Goal: Book appointment/travel/reservation

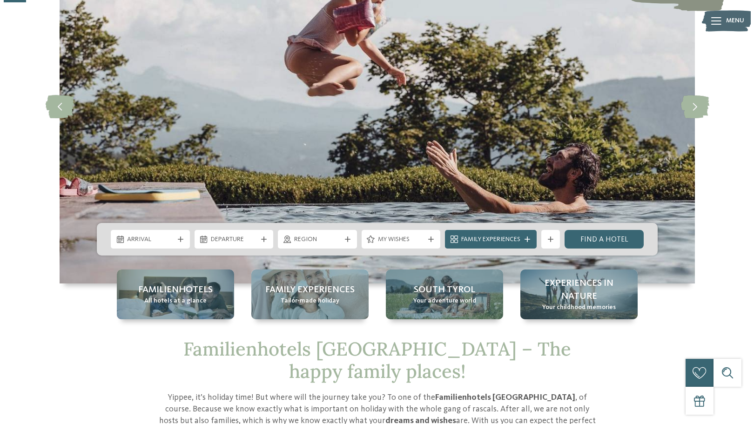
scroll to position [118, 0]
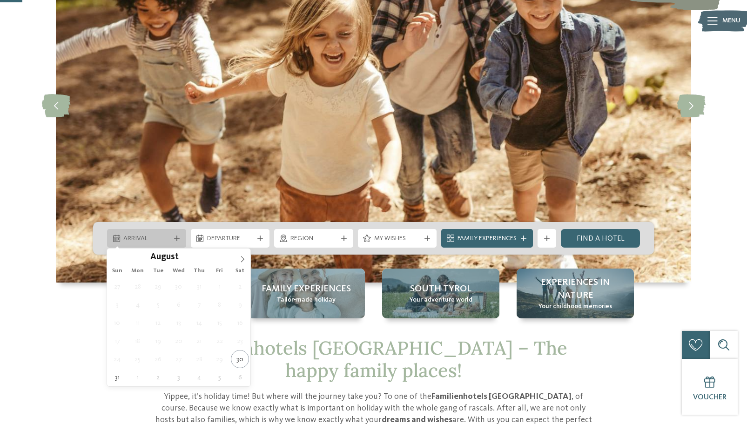
click at [179, 239] on div at bounding box center [176, 239] width 9 height 6
click at [242, 262] on icon at bounding box center [242, 259] width 7 height 7
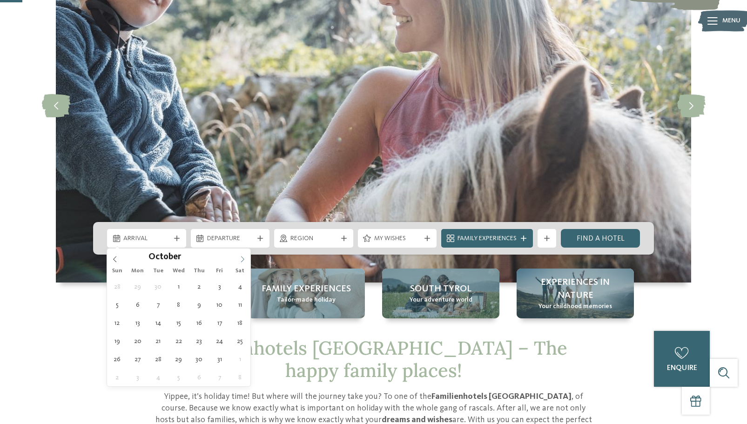
click at [244, 260] on icon at bounding box center [242, 259] width 7 height 7
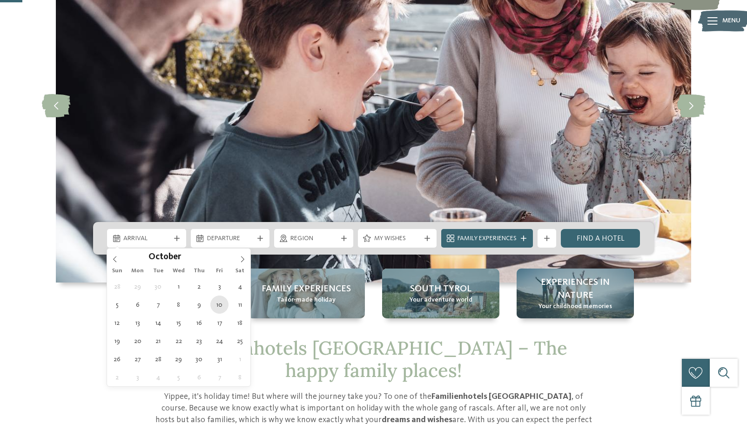
type div "10.10.2025"
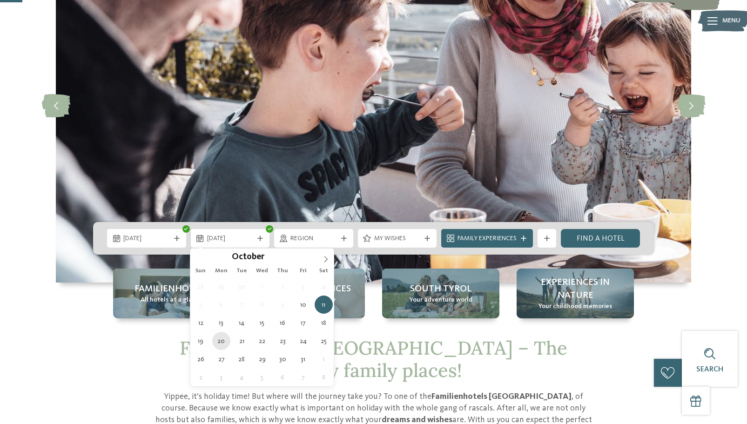
type div "20.10.2025"
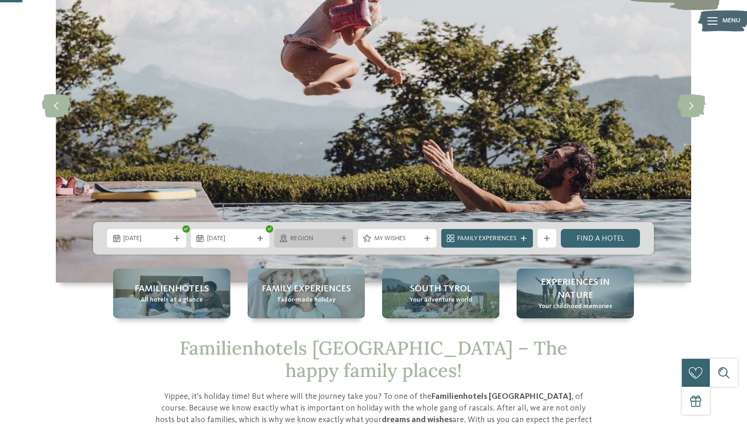
click at [348, 238] on div at bounding box center [344, 239] width 9 height 6
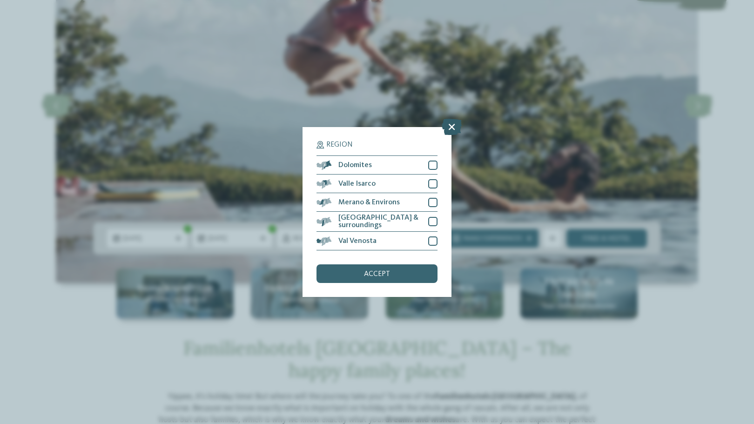
click at [450, 126] on icon at bounding box center [452, 127] width 20 height 16
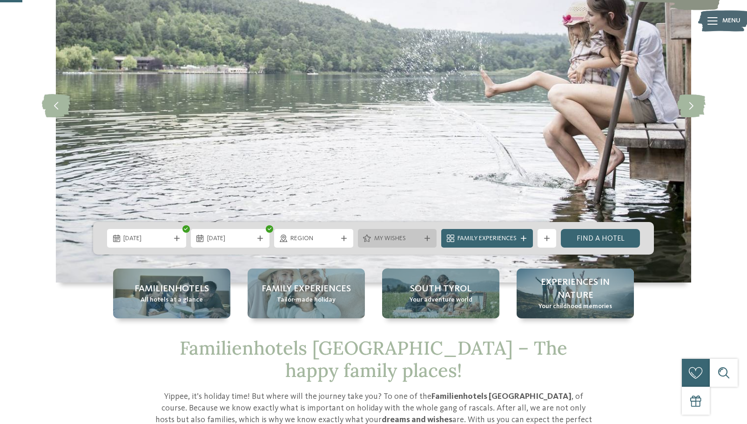
click at [408, 241] on span "My wishes" at bounding box center [397, 238] width 47 height 9
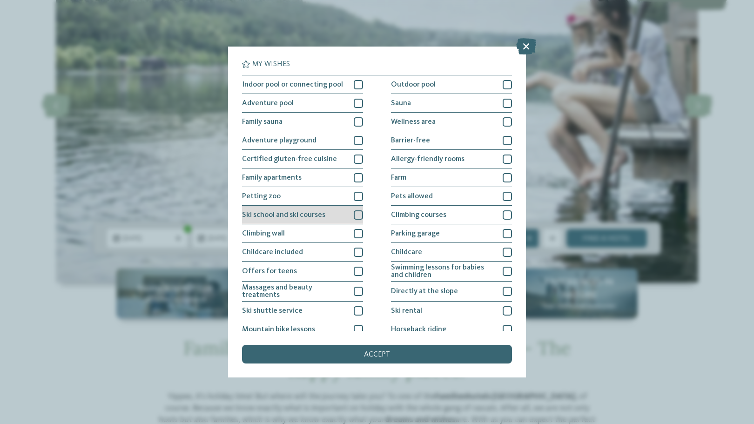
click at [355, 215] on div at bounding box center [358, 215] width 9 height 9
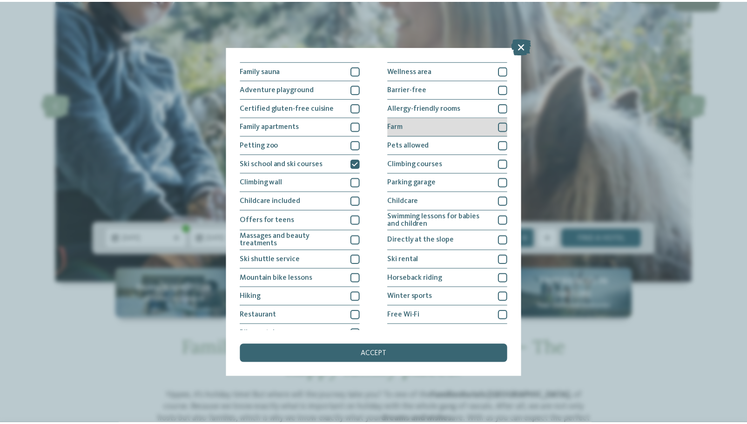
scroll to position [64, 0]
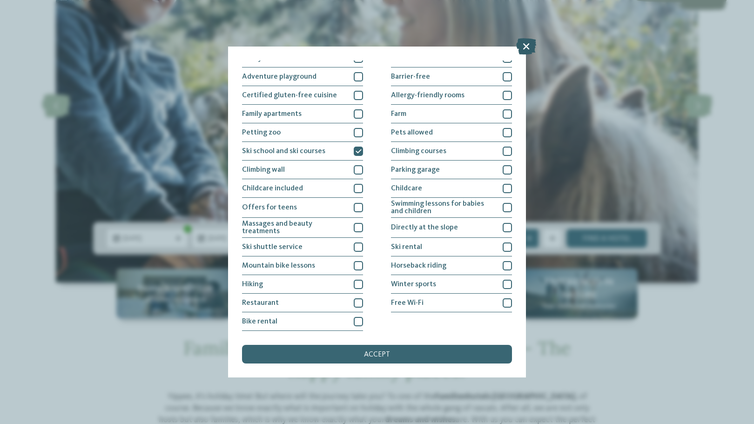
click at [523, 45] on icon at bounding box center [526, 46] width 20 height 16
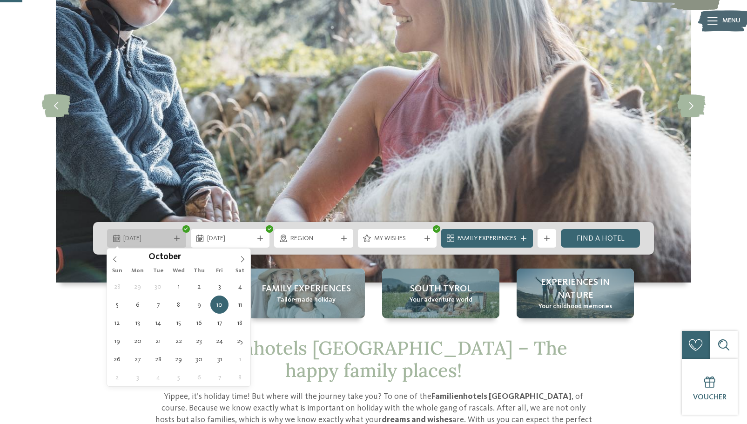
click at [158, 237] on span "10.10.2025" at bounding box center [146, 238] width 47 height 9
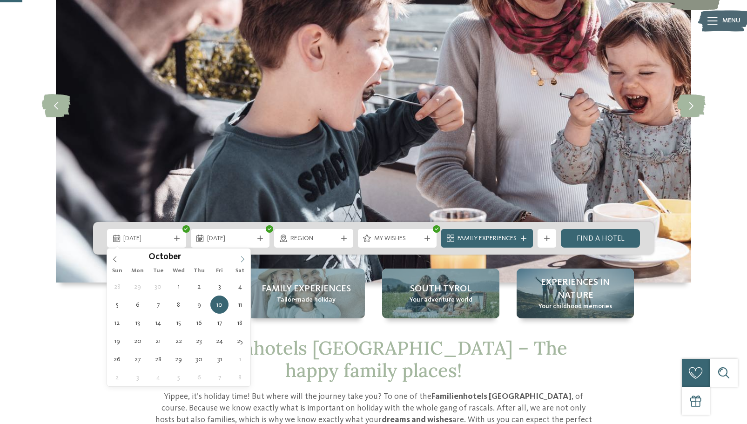
click at [245, 259] on icon at bounding box center [242, 259] width 7 height 7
type input "****"
click at [245, 259] on icon at bounding box center [242, 259] width 7 height 7
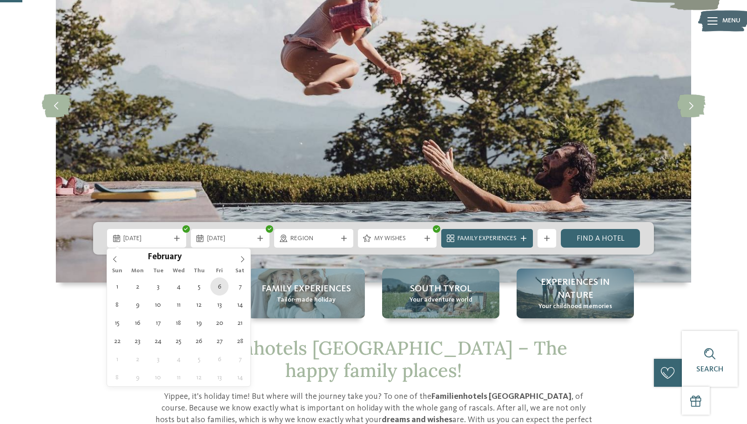
type div "06.02.2026"
type input "****"
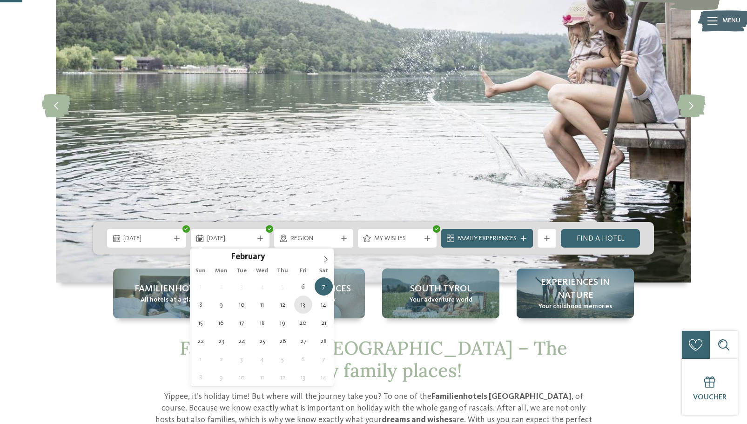
type div "13.02.2026"
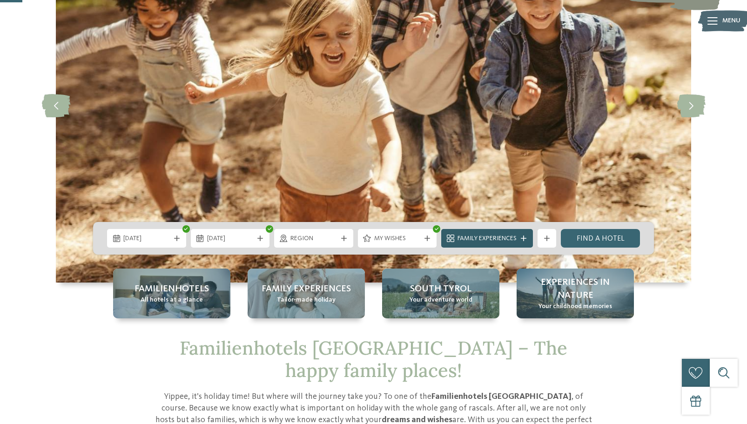
click at [483, 237] on span "Family Experiences" at bounding box center [487, 238] width 59 height 9
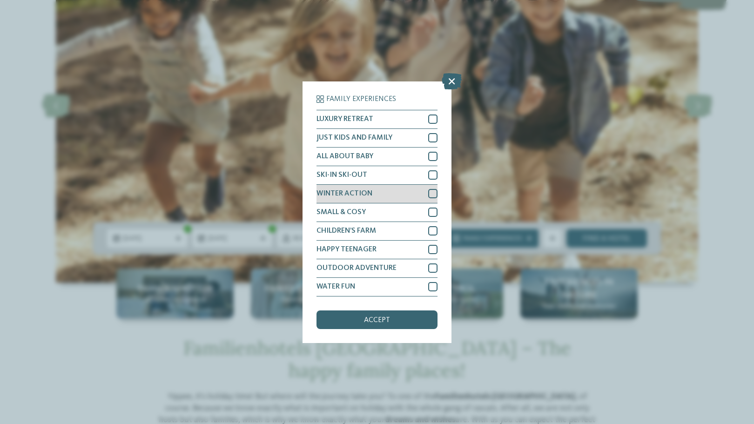
click at [431, 194] on div at bounding box center [432, 193] width 9 height 9
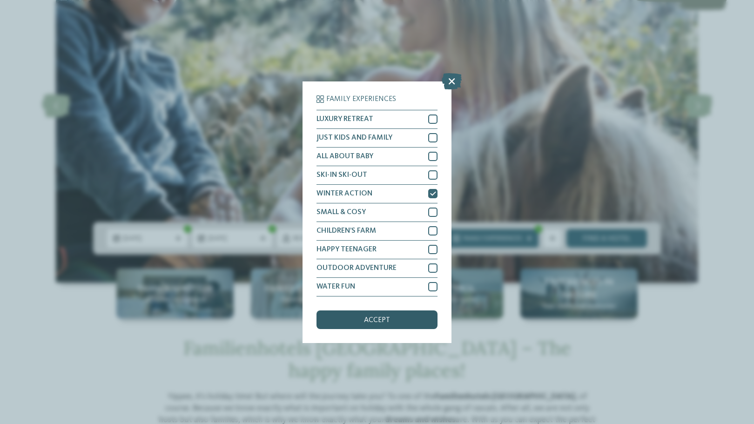
click at [375, 322] on span "accept" at bounding box center [377, 320] width 26 height 7
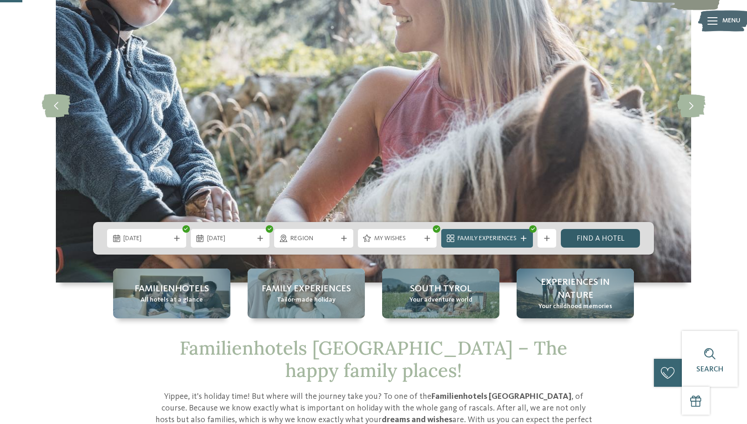
click at [588, 237] on link "Find a hotel" at bounding box center [600, 238] width 79 height 19
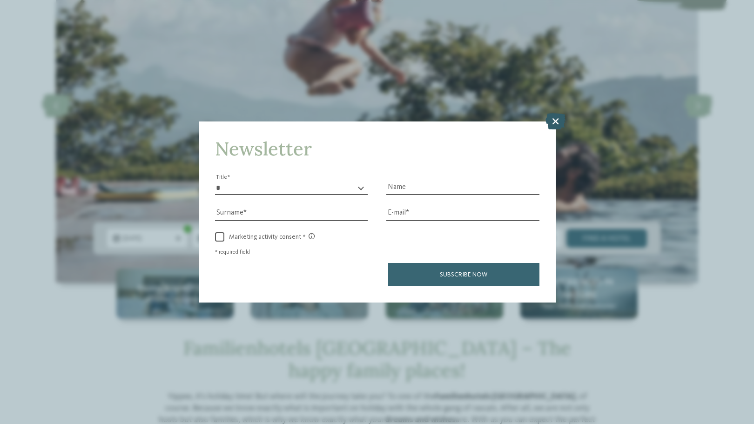
click at [551, 125] on icon at bounding box center [556, 121] width 20 height 16
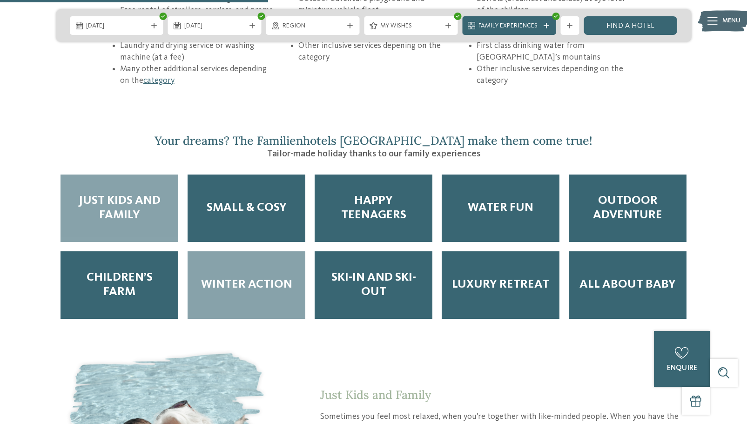
scroll to position [1529, 0]
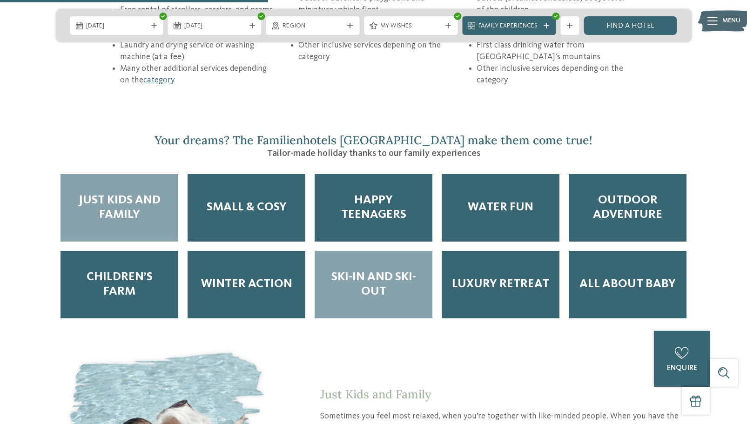
click at [367, 270] on span "Ski-in and Ski-out" at bounding box center [373, 284] width 99 height 29
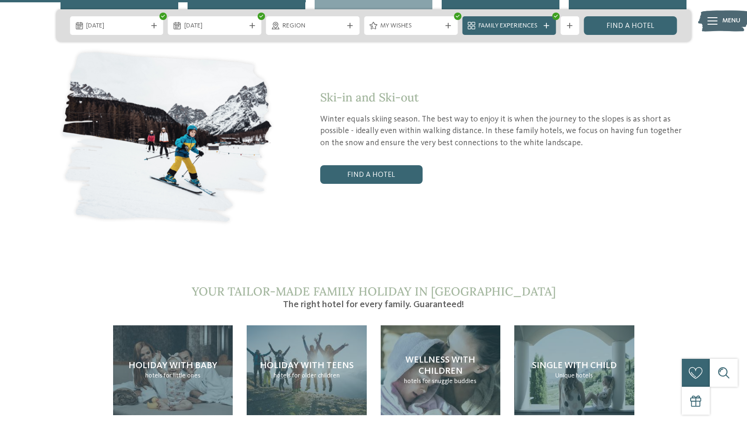
scroll to position [1840, 0]
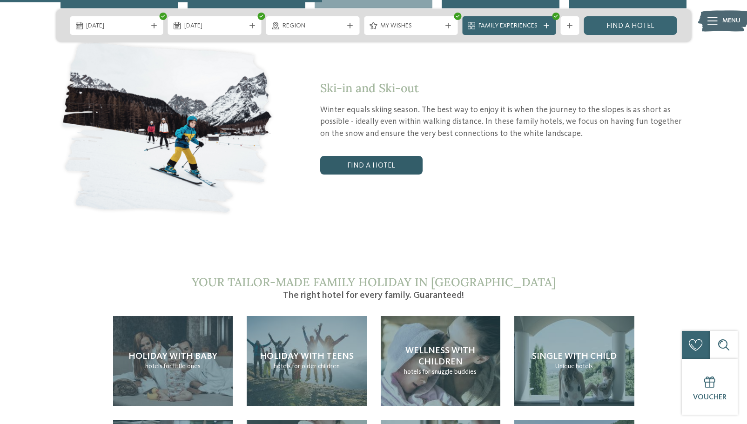
click at [374, 156] on link "Find a hotel" at bounding box center [371, 165] width 102 height 19
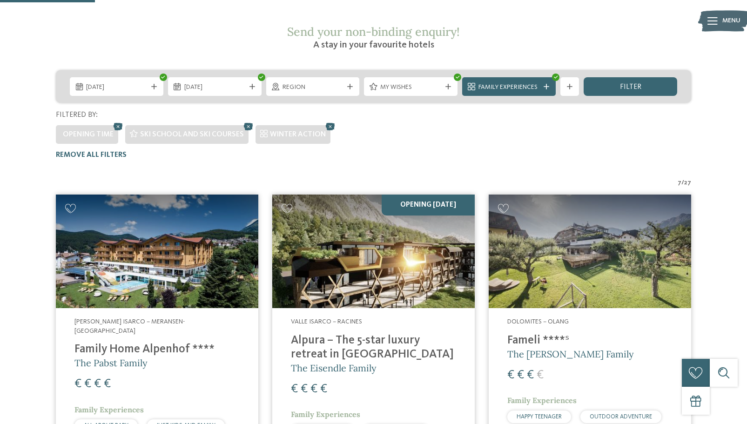
scroll to position [169, 0]
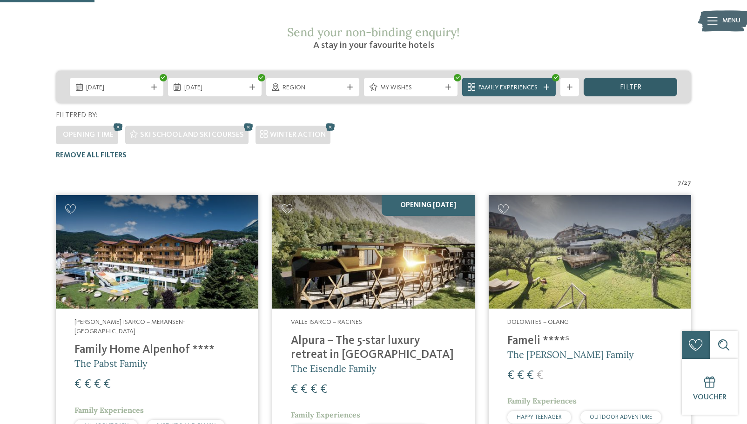
click at [632, 84] on span "filter" at bounding box center [630, 87] width 21 height 7
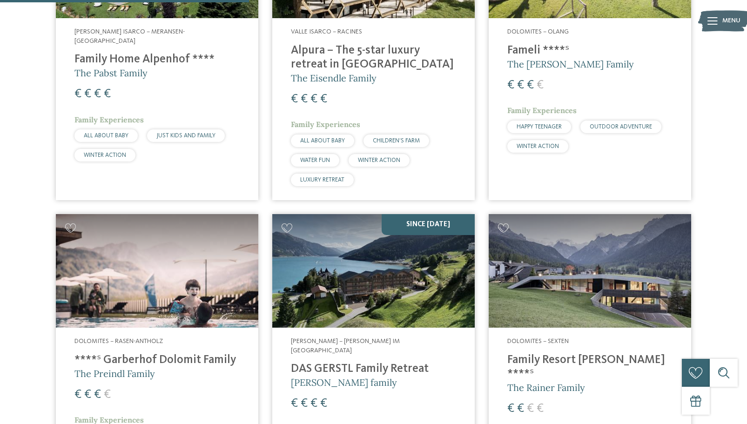
scroll to position [460, 0]
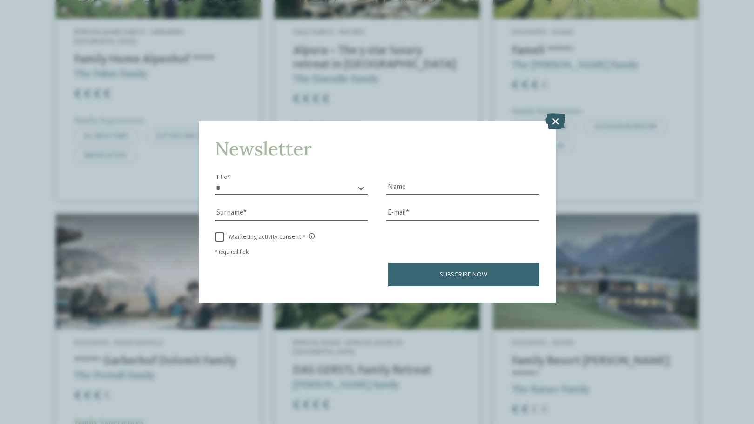
click at [555, 125] on icon at bounding box center [556, 121] width 20 height 16
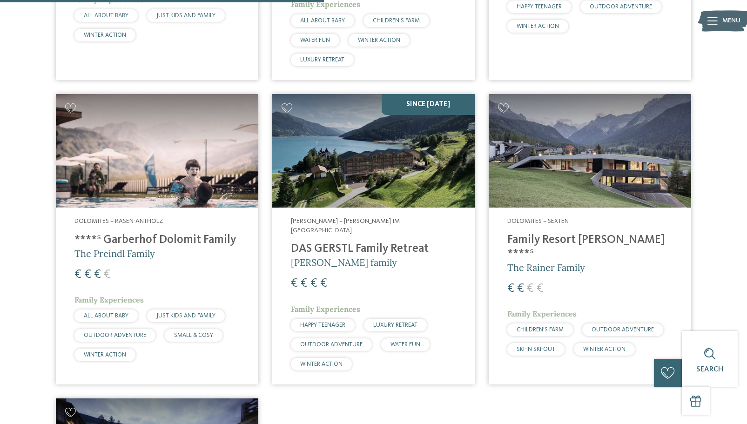
scroll to position [580, 0]
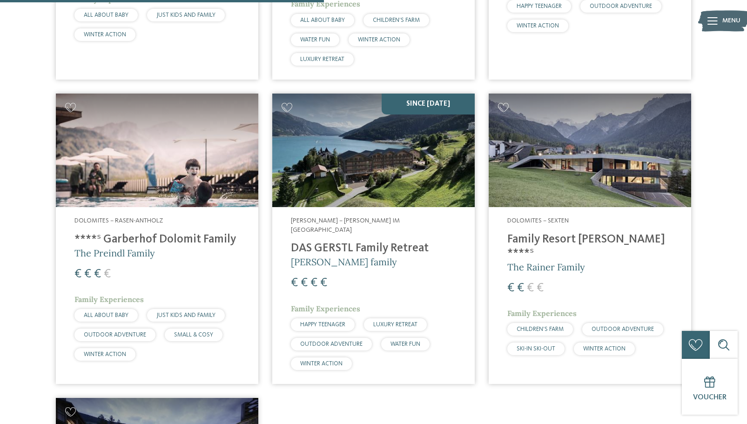
click at [555, 233] on h4 "Family Resort [PERSON_NAME] ****ˢ" at bounding box center [590, 247] width 165 height 28
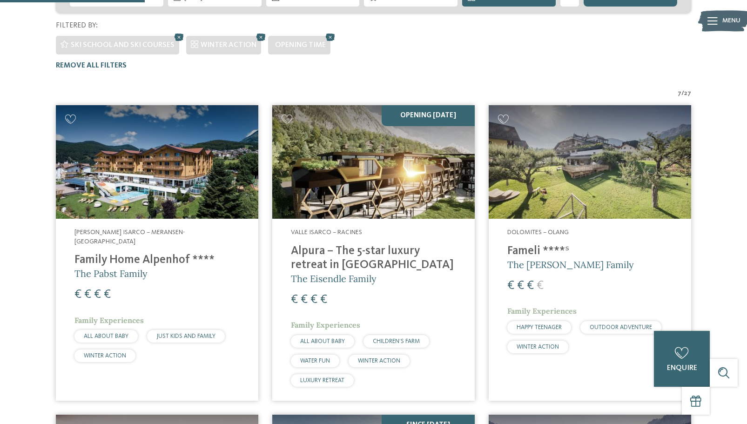
scroll to position [259, 0]
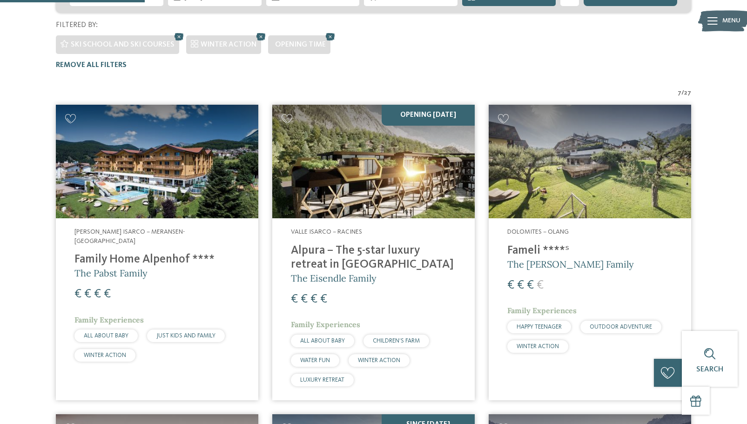
click at [331, 147] on img at bounding box center [373, 162] width 203 height 114
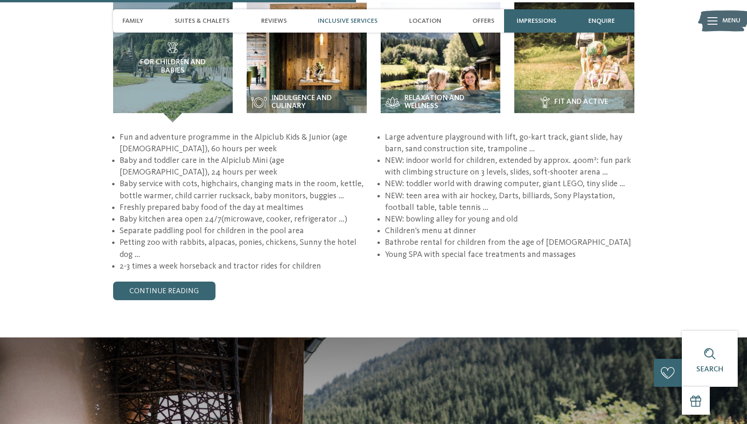
scroll to position [1382, 0]
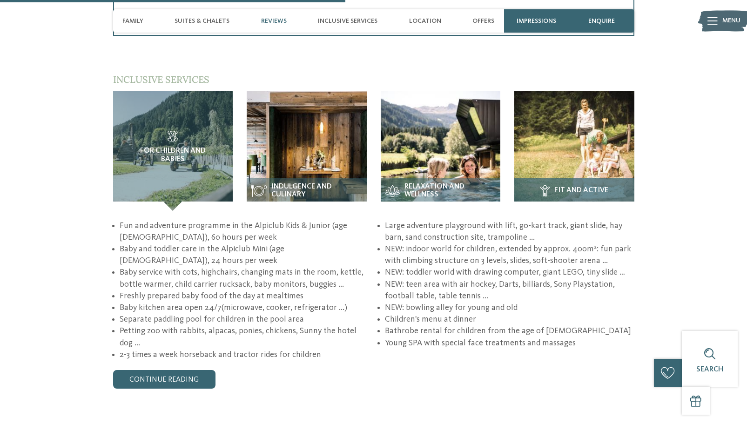
click at [602, 154] on img at bounding box center [575, 151] width 120 height 120
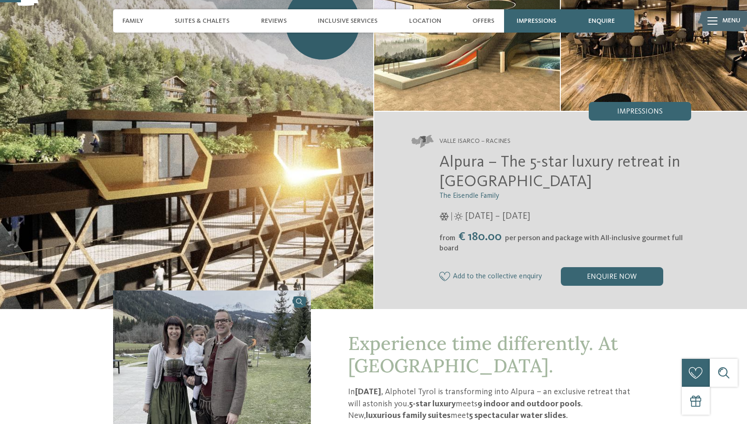
scroll to position [0, 0]
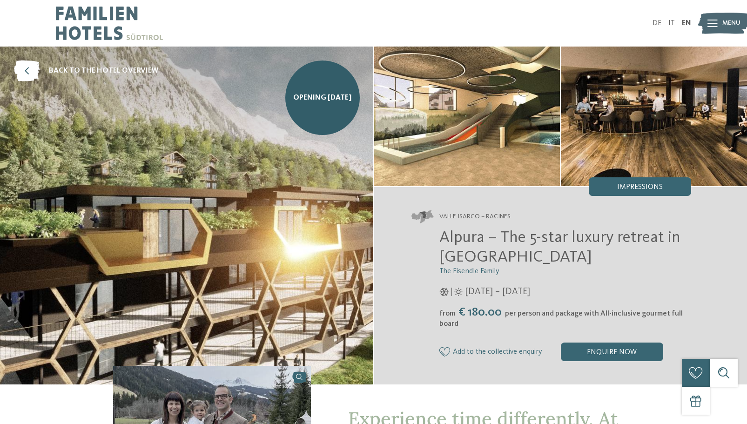
click at [183, 292] on img at bounding box center [187, 216] width 374 height 338
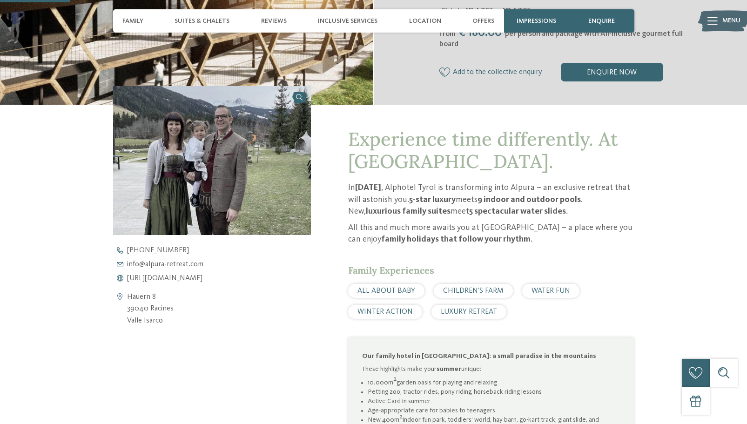
scroll to position [280, 0]
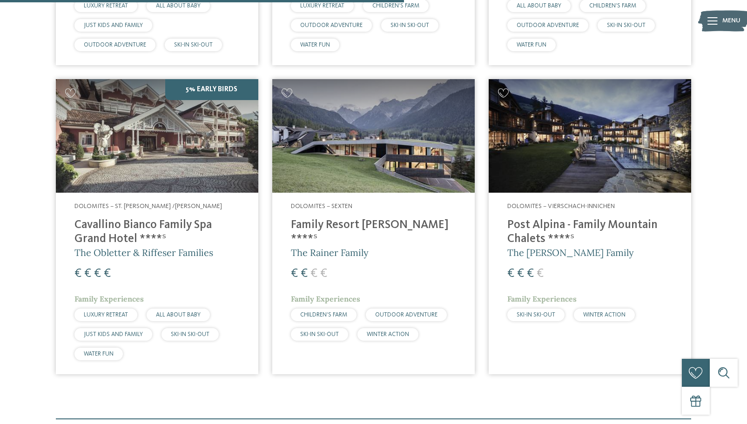
scroll to position [581, 0]
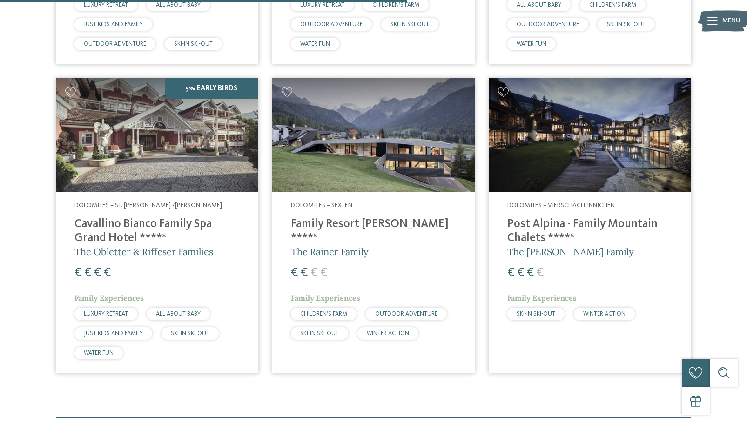
click at [164, 217] on h4 "Cavallino Bianco Family Spa Grand Hotel ****ˢ" at bounding box center [157, 231] width 165 height 28
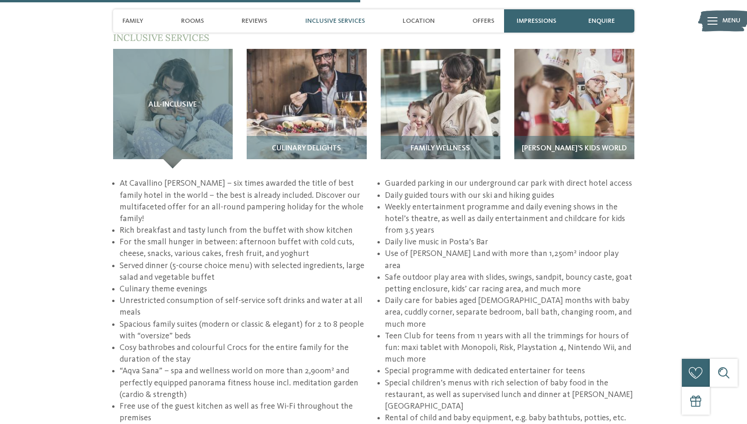
scroll to position [1442, 0]
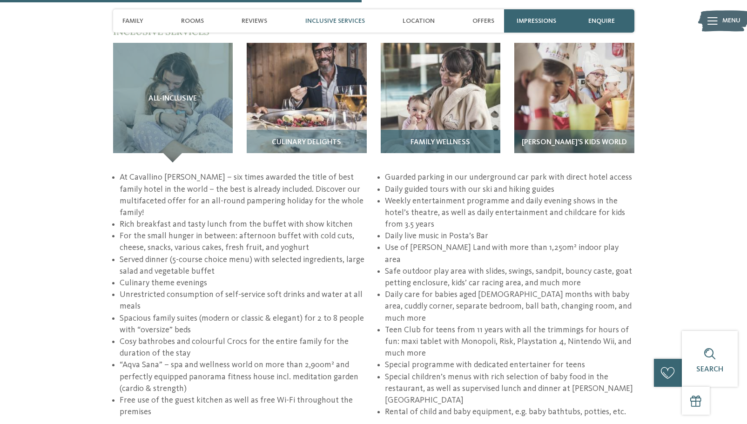
click at [468, 74] on img at bounding box center [441, 103] width 120 height 120
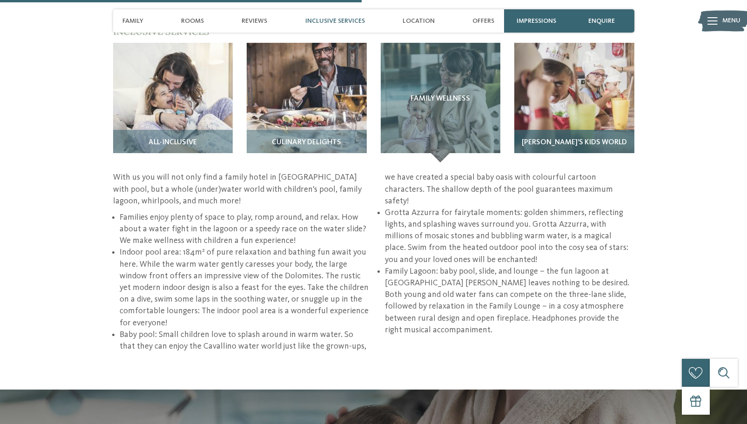
click at [611, 57] on img at bounding box center [575, 103] width 120 height 120
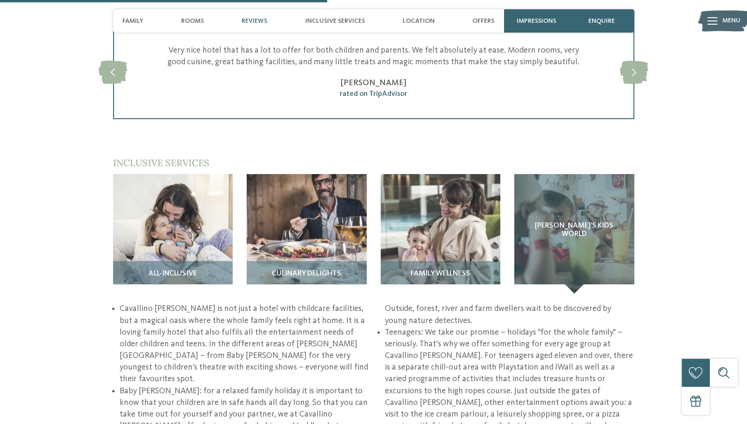
scroll to position [1302, 0]
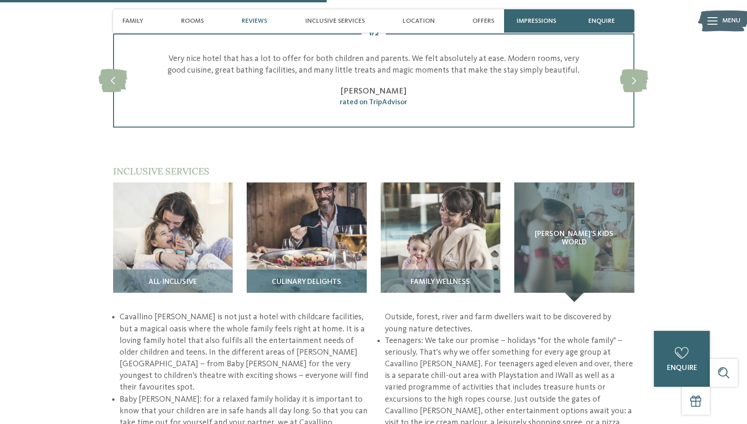
click at [335, 183] on img at bounding box center [307, 243] width 120 height 120
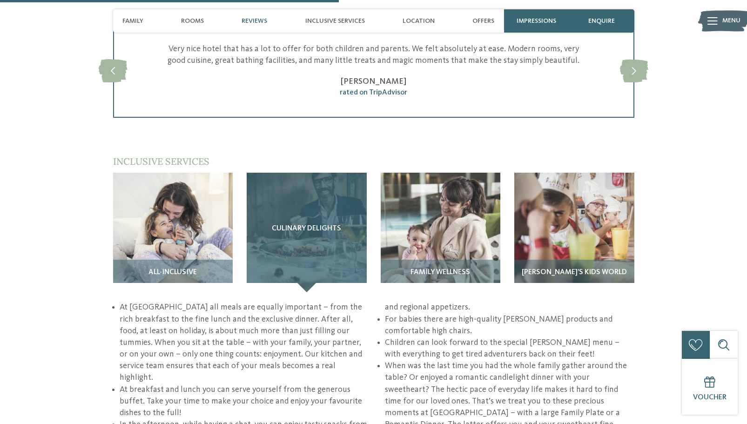
scroll to position [1311, 0]
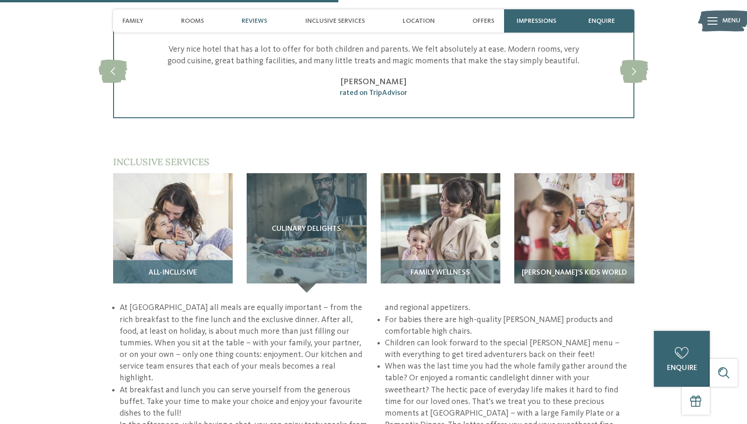
click at [185, 178] on img at bounding box center [173, 233] width 120 height 120
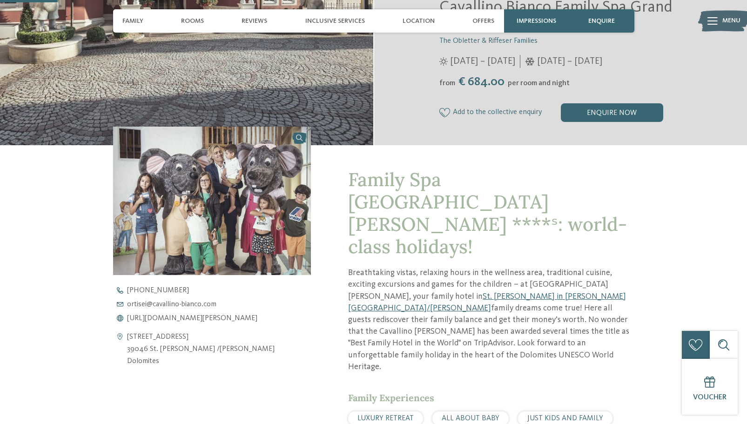
scroll to position [230, 0]
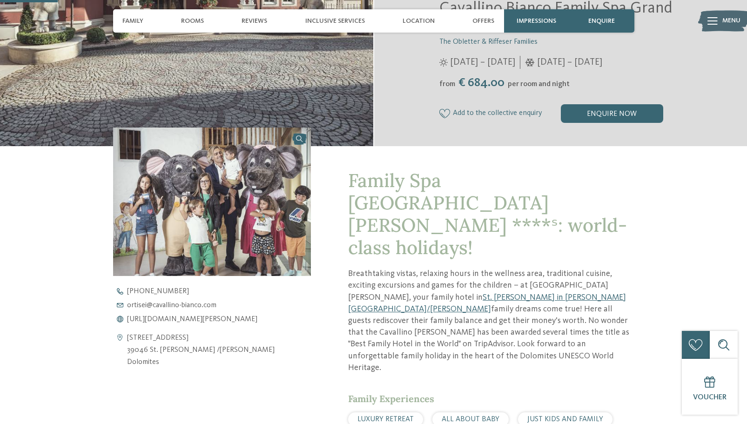
click at [275, 217] on img at bounding box center [212, 202] width 198 height 149
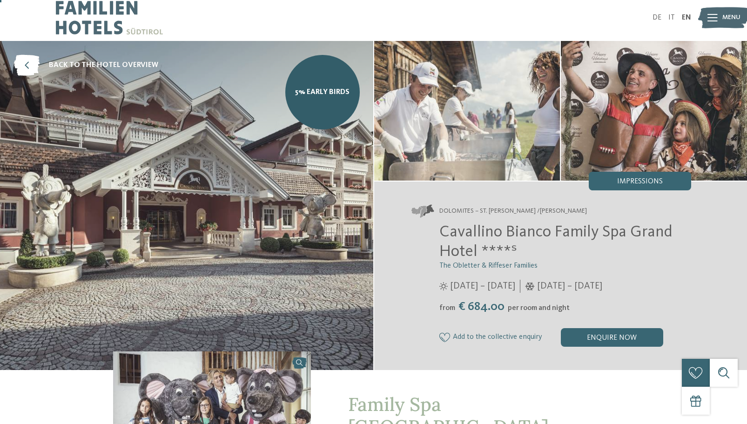
scroll to position [0, 0]
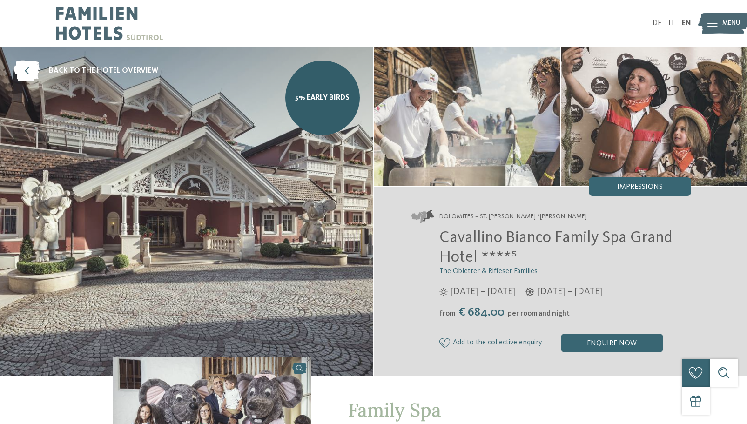
click at [511, 129] on img at bounding box center [467, 117] width 186 height 140
